Goal: Transaction & Acquisition: Purchase product/service

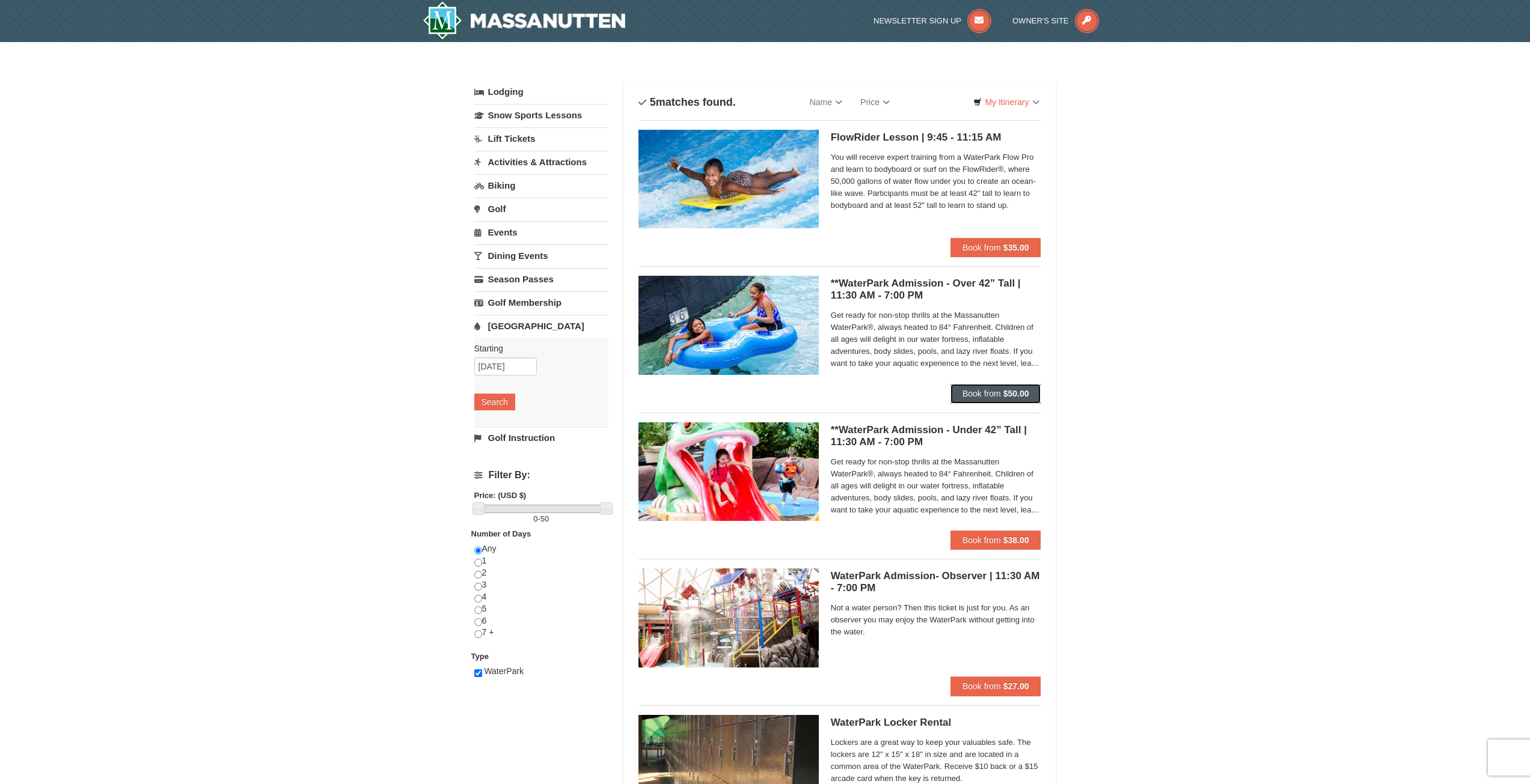
click at [1023, 393] on strong "$50.00" at bounding box center [1016, 394] width 26 height 9
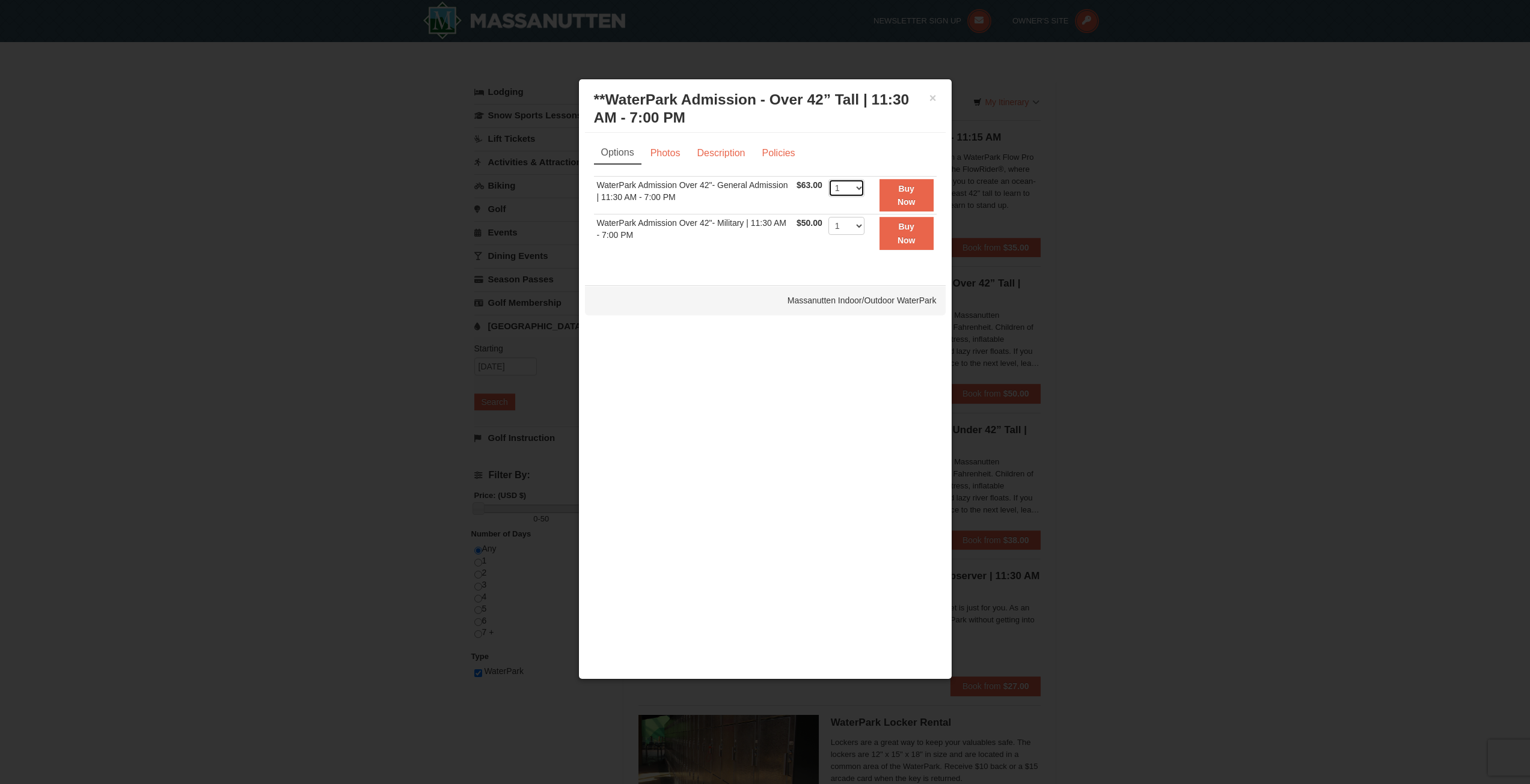
click at [850, 192] on select "1 2 3 4 5 6 7 8 9 10 11 12 13 14 15 16 17 18 19 20 21 22" at bounding box center [846, 188] width 36 height 18
select select "2"
click at [828, 179] on select "1 2 3 4 5 6 7 8 9 10 11 12 13 14 15 16 17 18 19 20 21 22" at bounding box center [846, 188] width 36 height 18
click at [907, 191] on strong "Buy Now" at bounding box center [906, 195] width 18 height 23
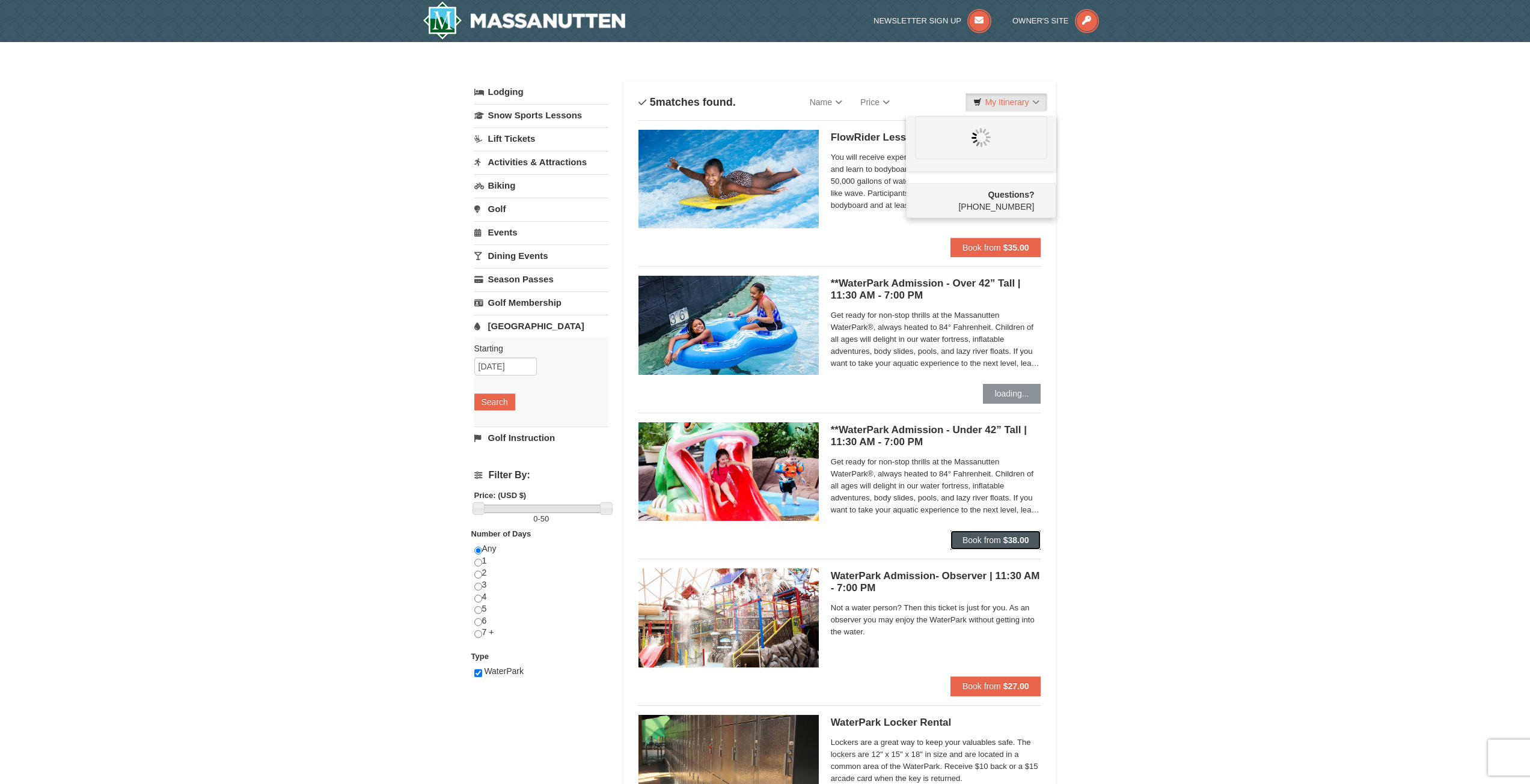
click at [979, 539] on span "Book from" at bounding box center [982, 540] width 39 height 9
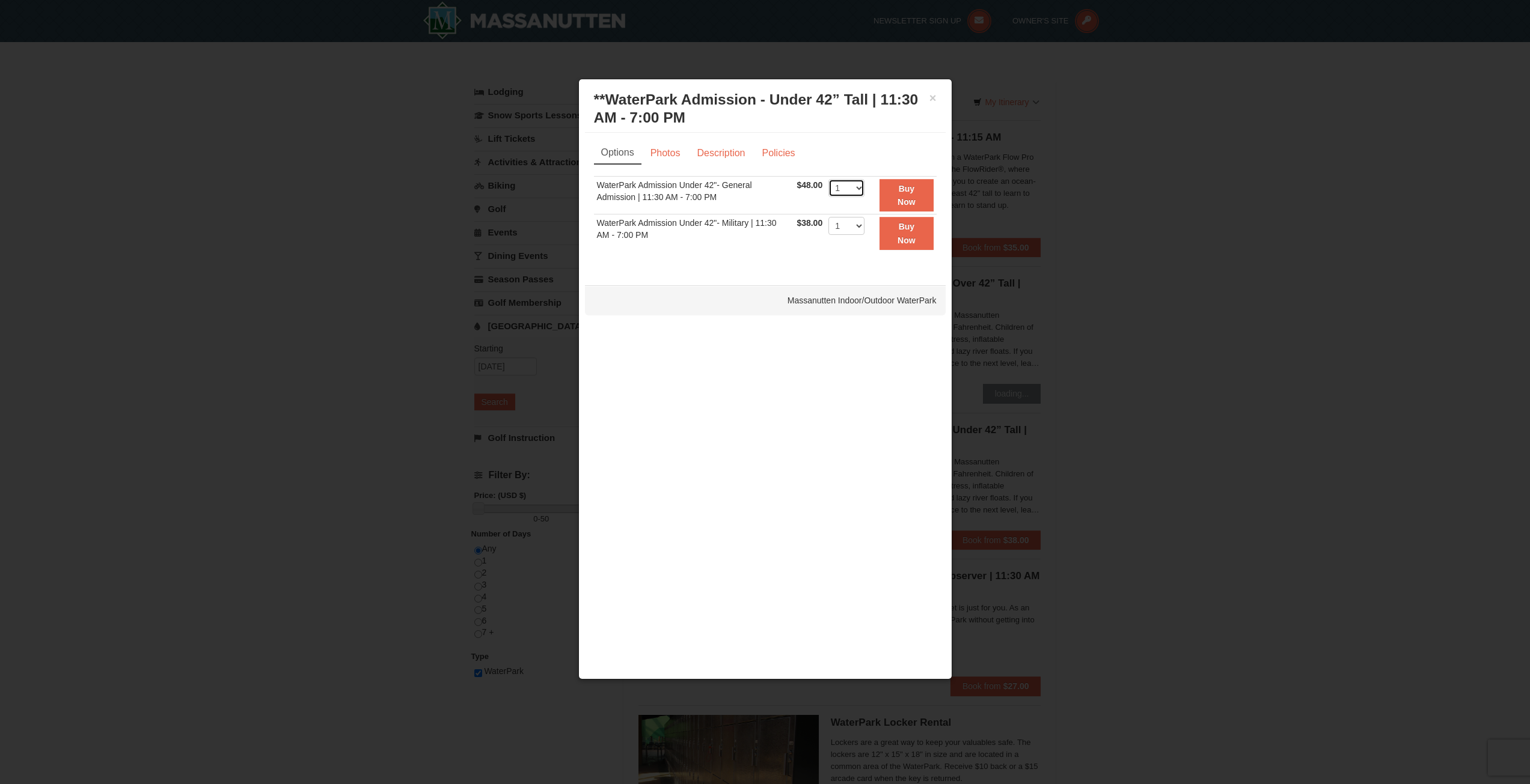
click at [850, 190] on select "1 2 3 4 5 6 7 8 9 10 11 12 13 14 15 16 17 18 19 20 21 22" at bounding box center [846, 188] width 36 height 18
select select "2"
click at [828, 179] on select "1 2 3 4 5 6 7 8 9 10 11 12 13 14 15 16 17 18 19 20 21 22" at bounding box center [846, 188] width 36 height 18
click at [916, 198] on button "Buy Now" at bounding box center [906, 196] width 53 height 33
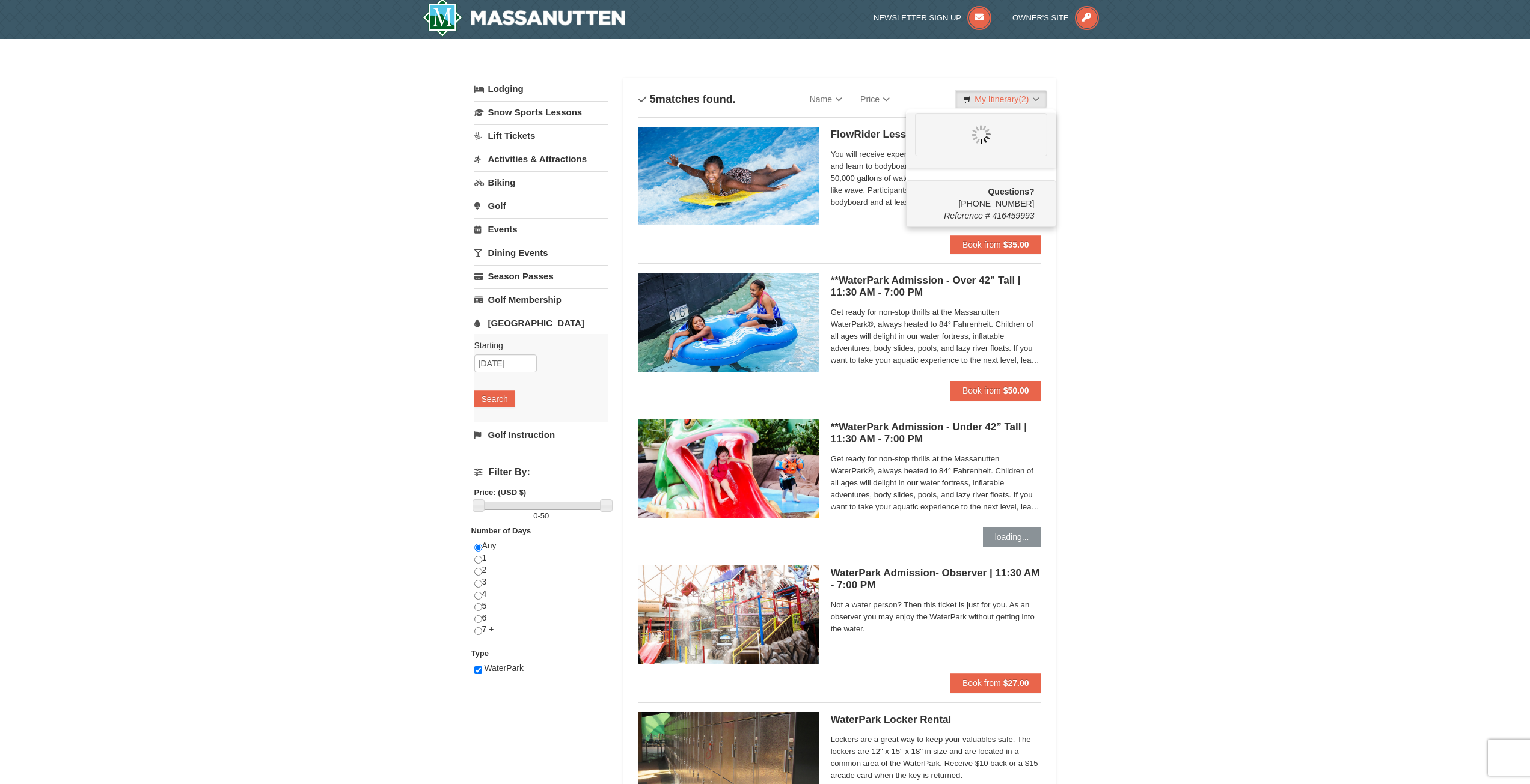
scroll to position [4, 0]
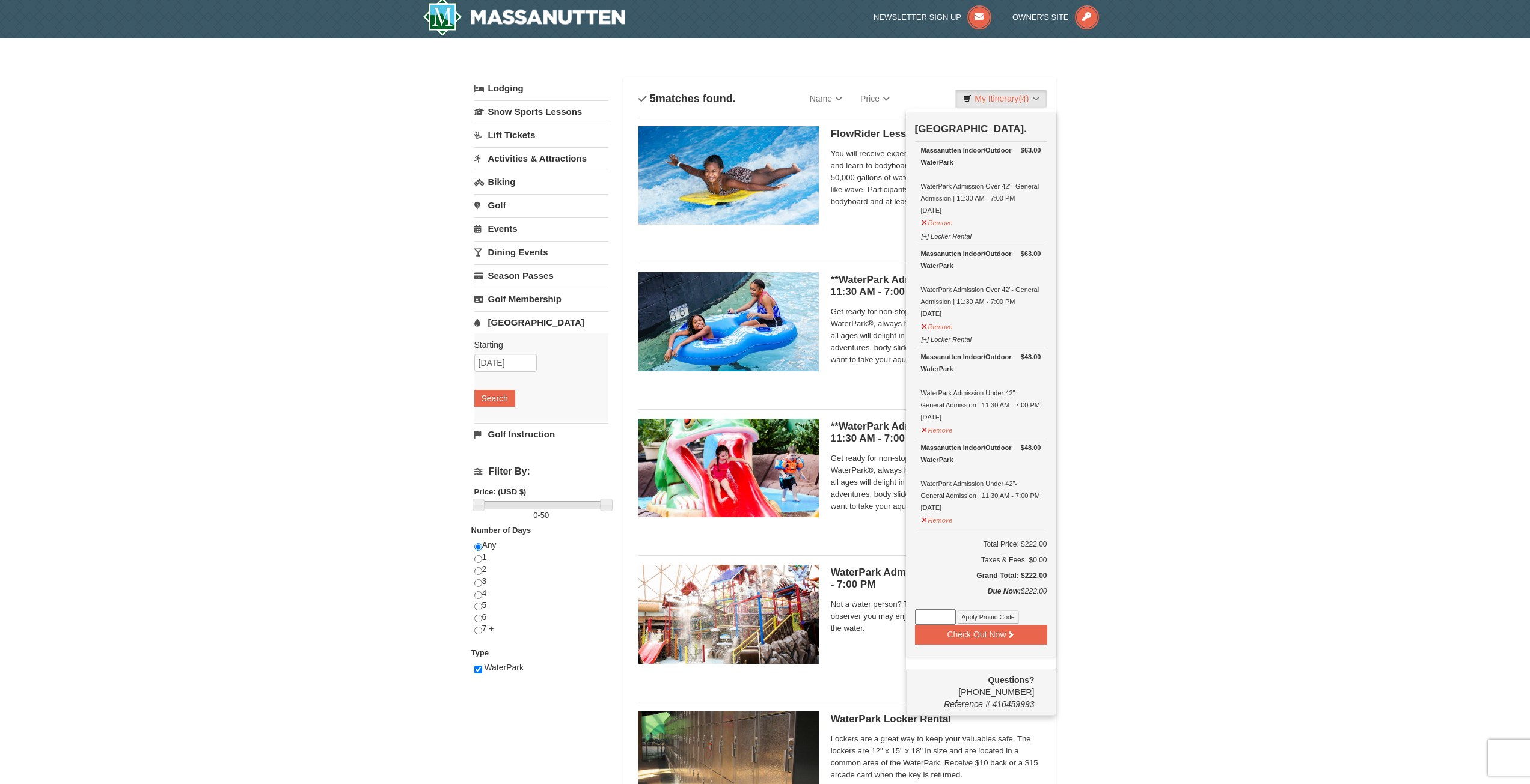
click at [1215, 389] on div "× Categories List Filter My Itinerary (4) Check Out Now [GEOGRAPHIC_DATA]. $63.…" at bounding box center [765, 460] width 1530 height 843
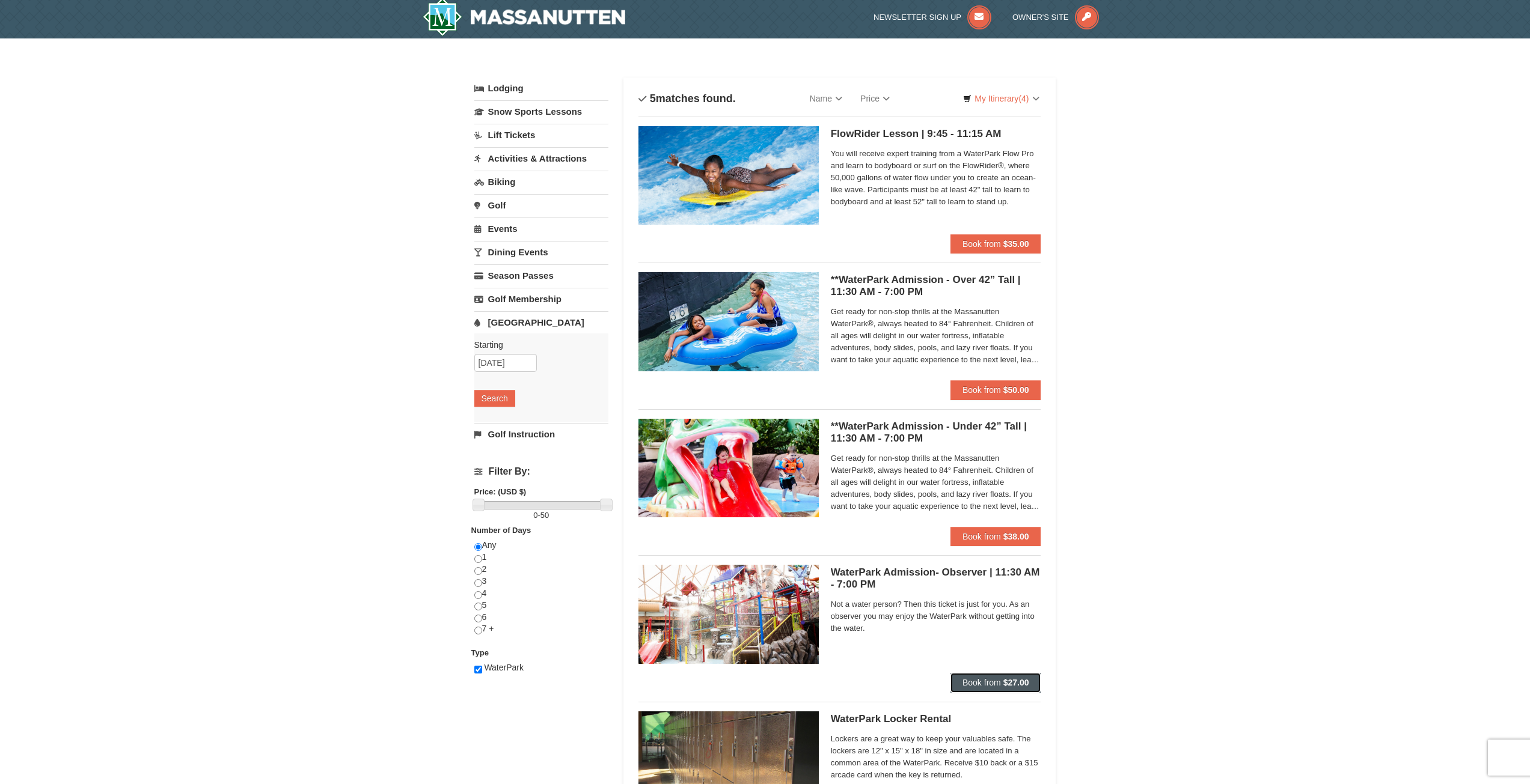
click at [978, 677] on button "Book from $27.00" at bounding box center [995, 683] width 90 height 19
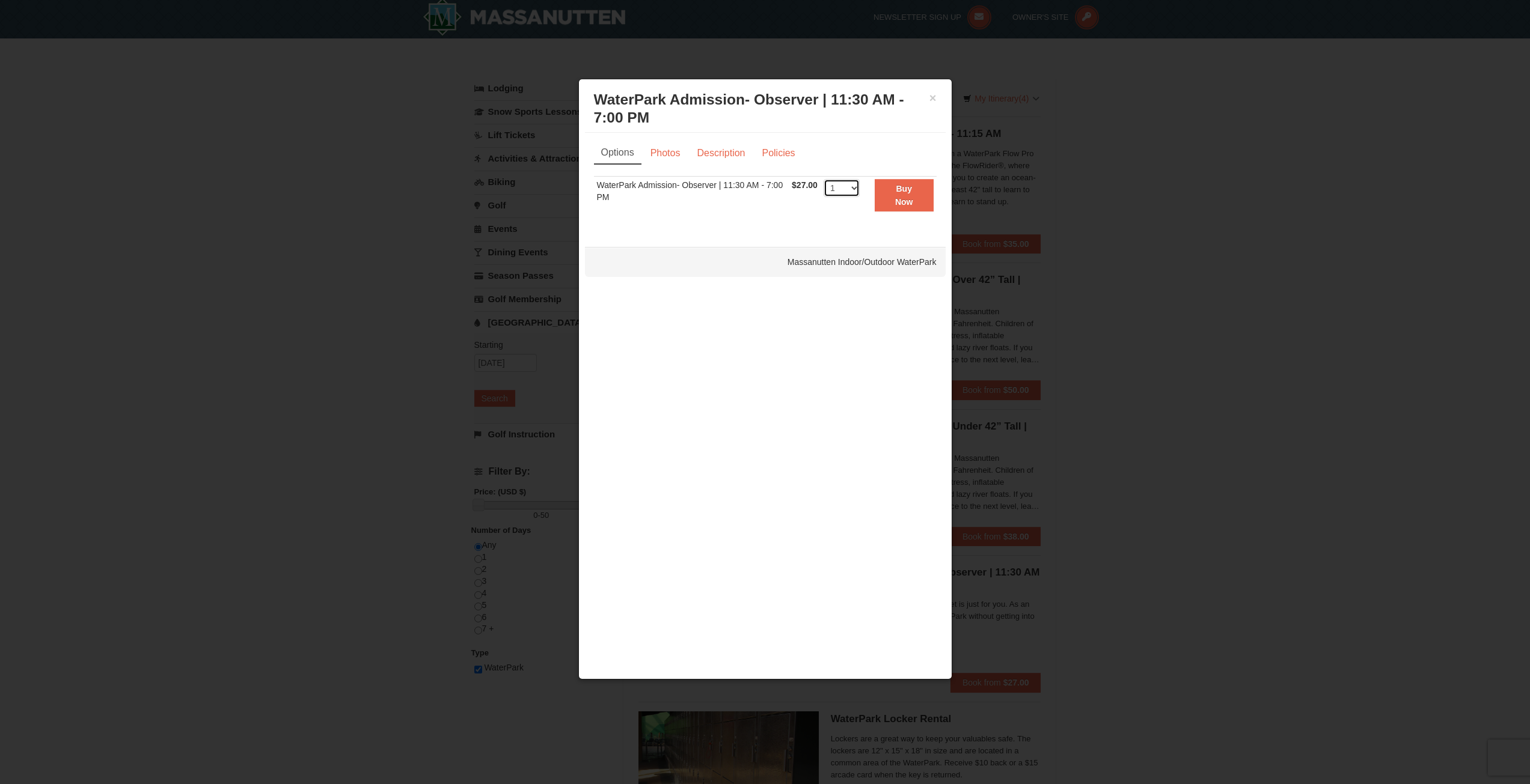
click at [842, 185] on select "1 2 3 4 5 6 7 8 9 10 11 12 13 14 15 16 17 18 19 20 21 22 23 24 25 26 27 28 29 3…" at bounding box center [842, 188] width 36 height 18
select select "3"
click at [824, 179] on select "1 2 3 4 5 6 7 8 9 10 11 12 13 14 15 16 17 18 19 20 21 22 23 24 25 26 27 28 29 3…" at bounding box center [842, 188] width 36 height 18
click at [916, 200] on button "Buy Now" at bounding box center [904, 196] width 59 height 33
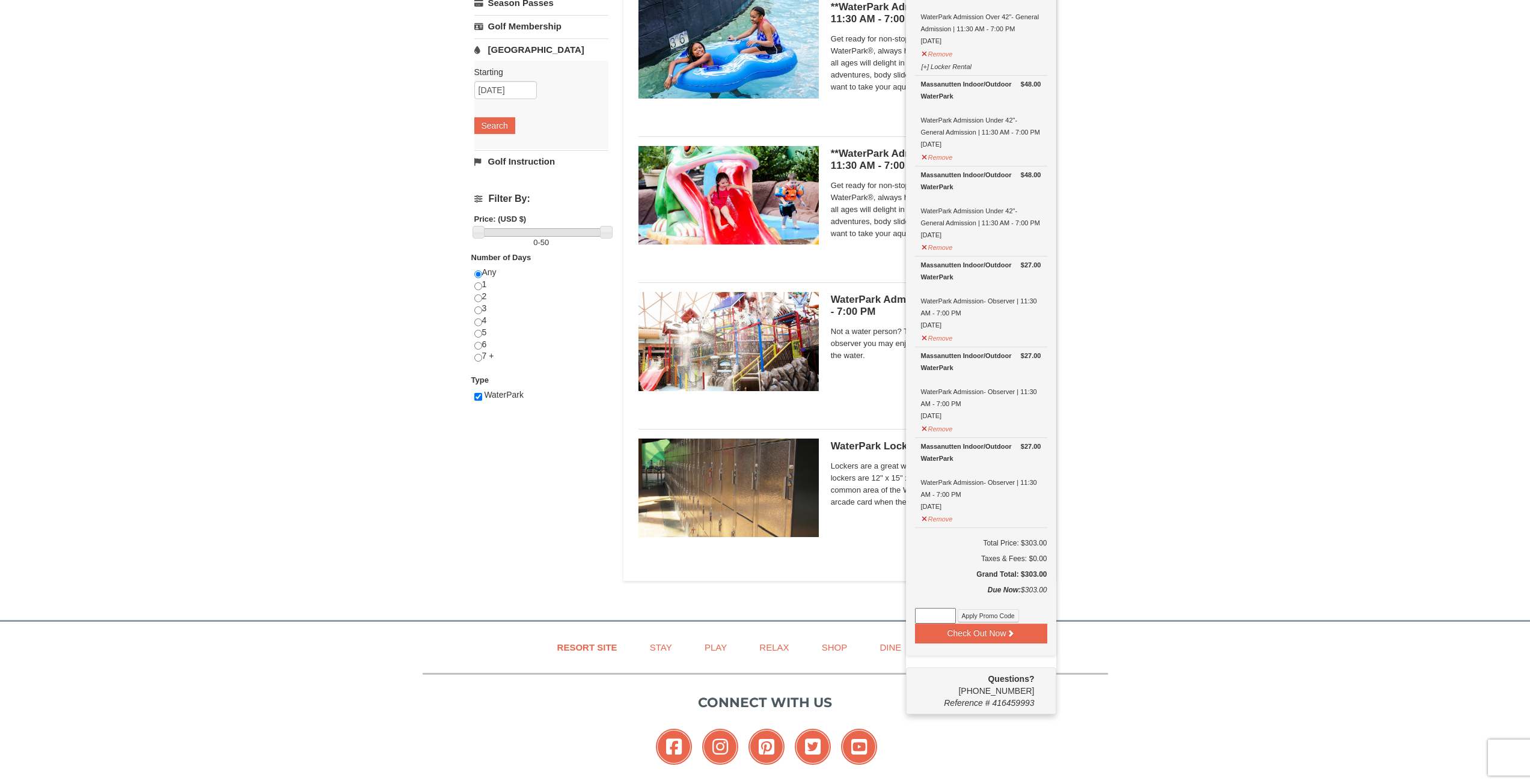
scroll to position [304, 0]
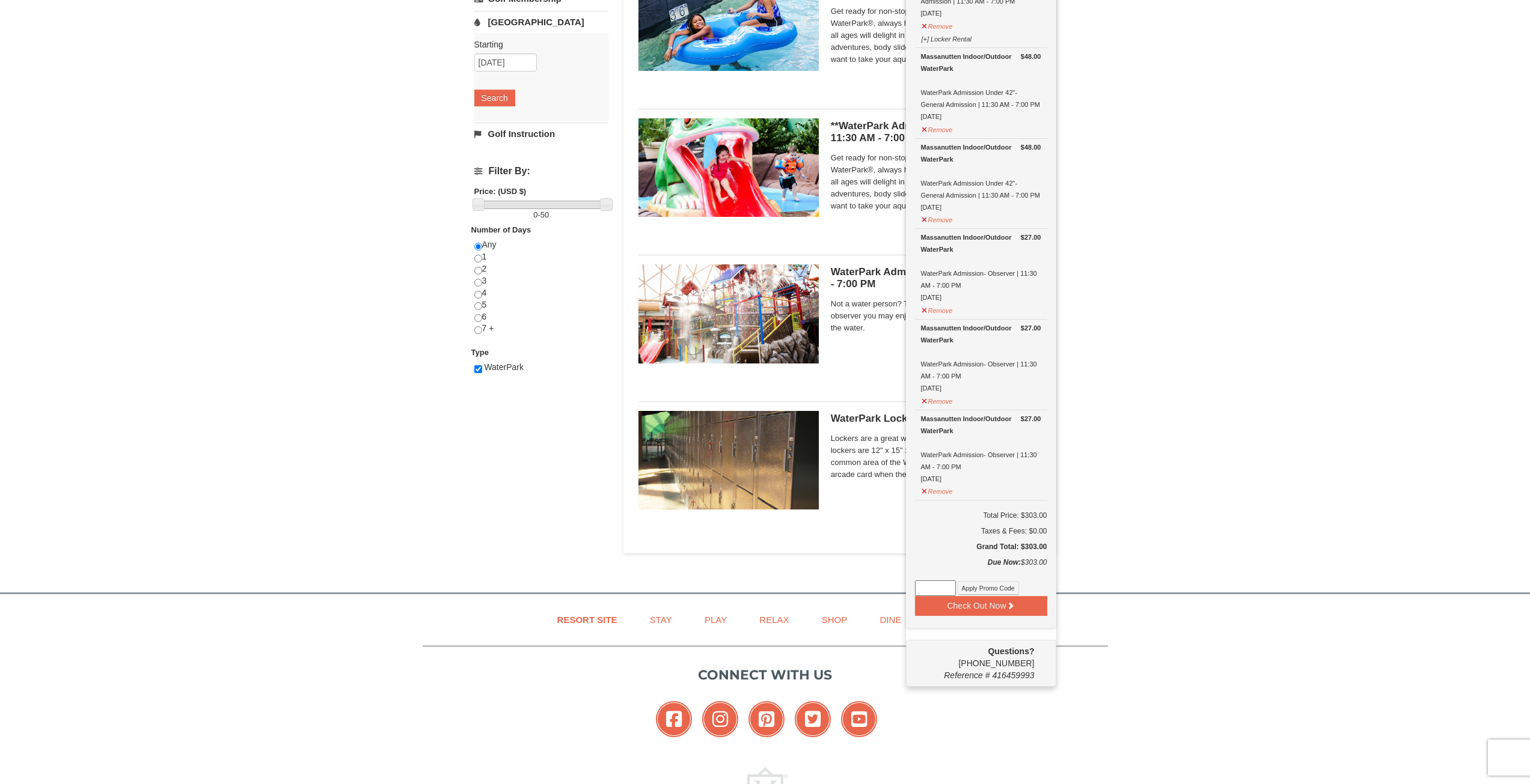
click at [942, 583] on input at bounding box center [935, 588] width 41 height 16
paste input "WPFLASH40"
type input "WPFLASH40"
click at [972, 586] on button "Apply Promo Code" at bounding box center [989, 588] width 61 height 13
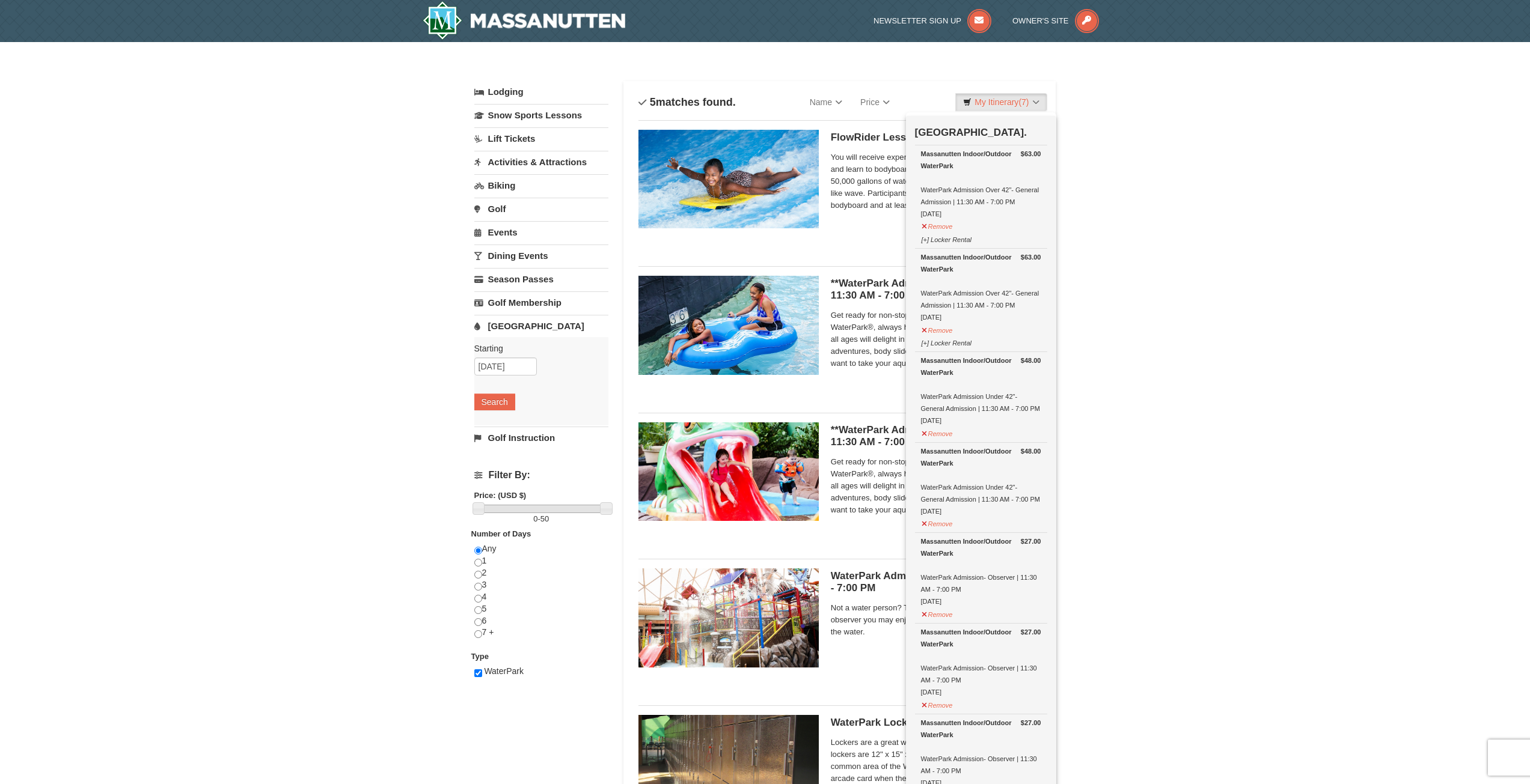
scroll to position [401, 0]
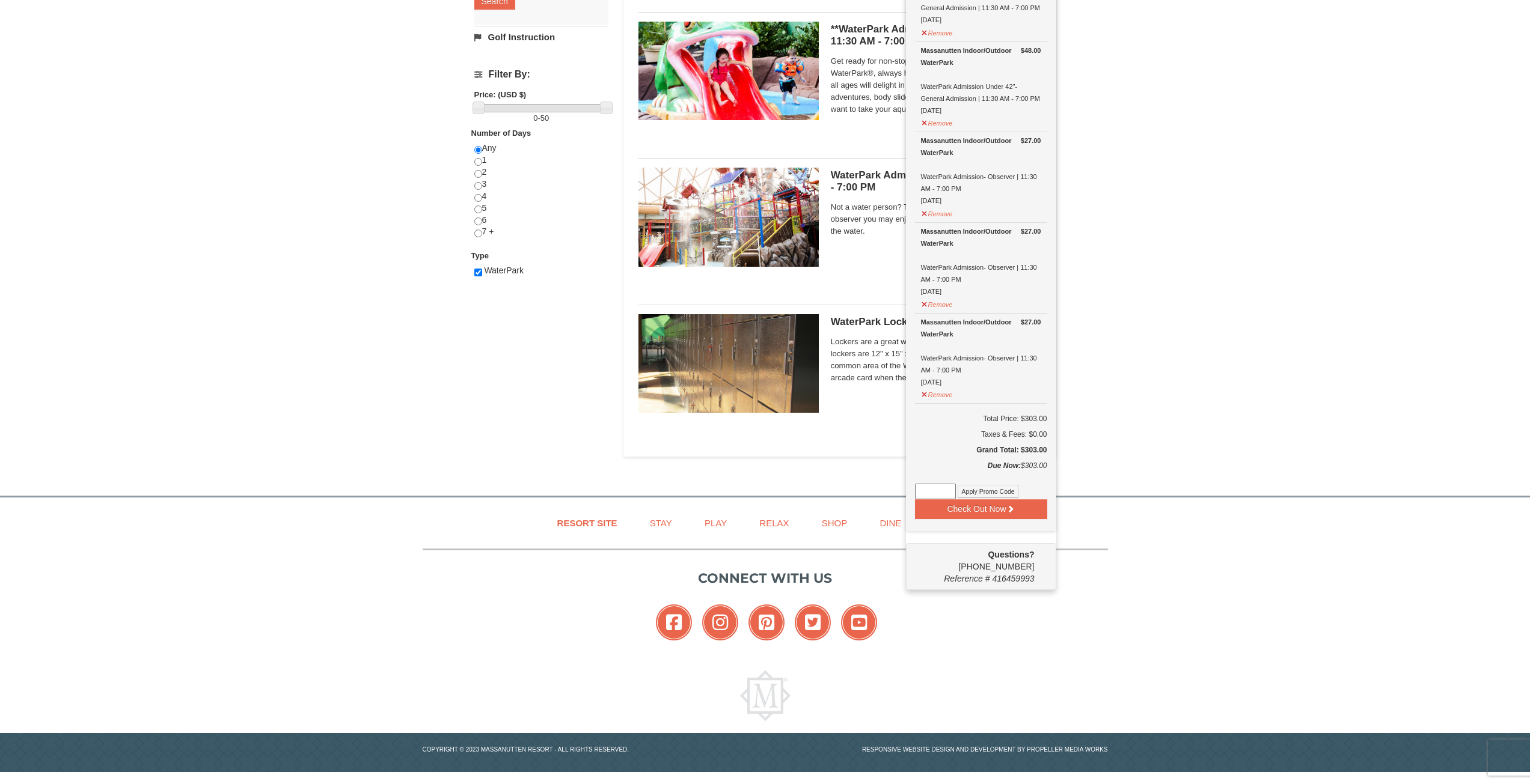
click at [939, 489] on input at bounding box center [935, 491] width 41 height 16
type input "WPFLASH40"
click at [978, 493] on button "Apply Promo Code" at bounding box center [989, 491] width 61 height 13
